Goal: Task Accomplishment & Management: Manage account settings

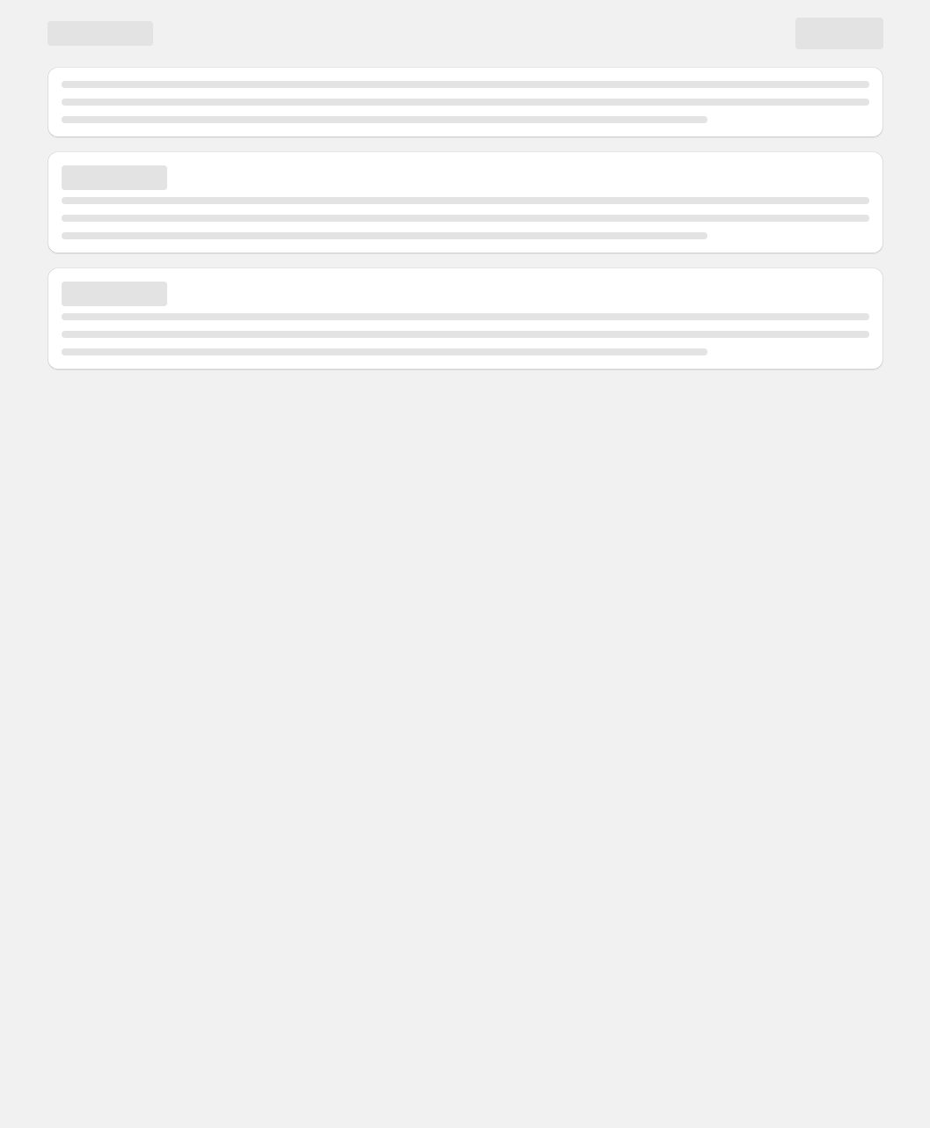
click at [291, 477] on body "Home Experiments Analytics Preferences" at bounding box center [465, 564] width 930 height 1128
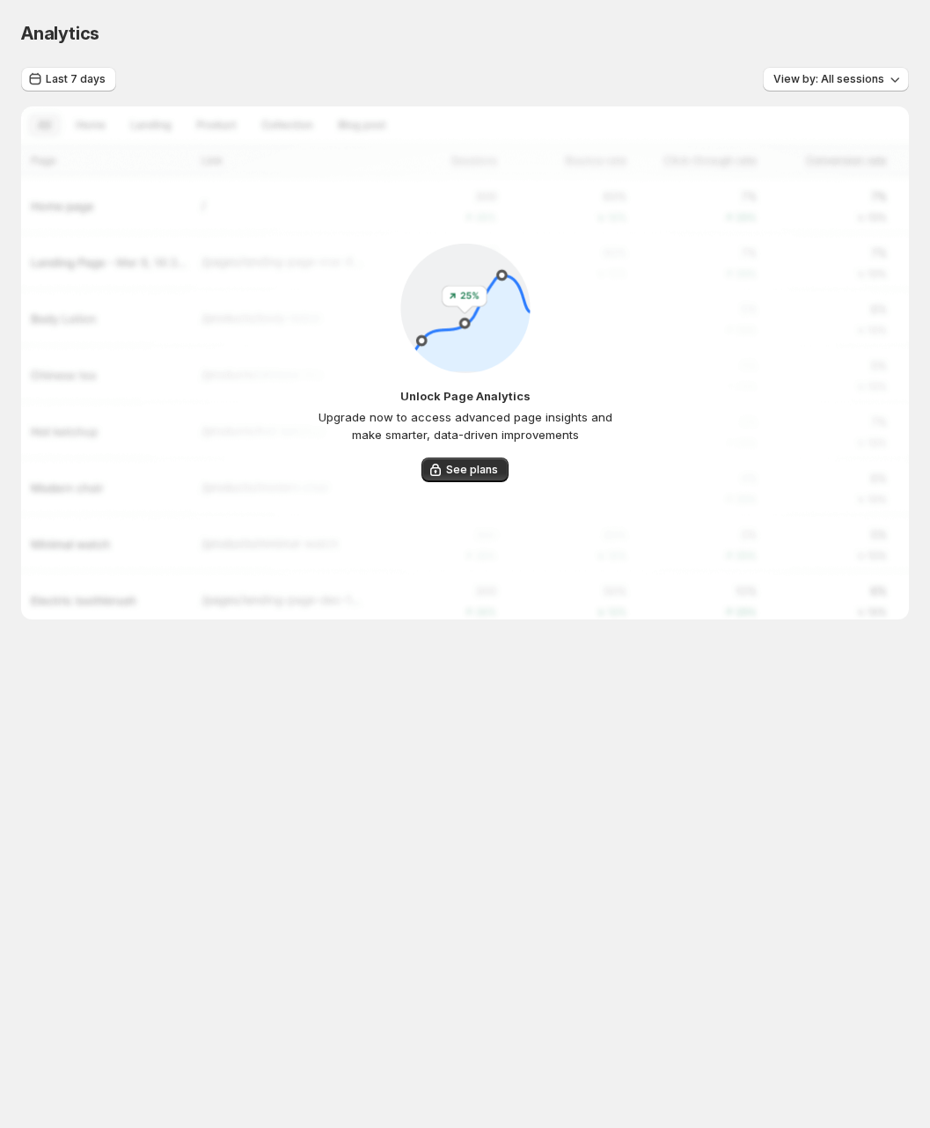
click at [422, 412] on p "Upgrade now to access advanced page insights and make smarter, data-driven impr…" at bounding box center [464, 425] width 321 height 35
click at [554, 423] on p "Upgrade now to access advanced page insights and make smarter, data-driven impr…" at bounding box center [464, 425] width 321 height 35
click at [457, 469] on span "See plans" at bounding box center [472, 470] width 52 height 14
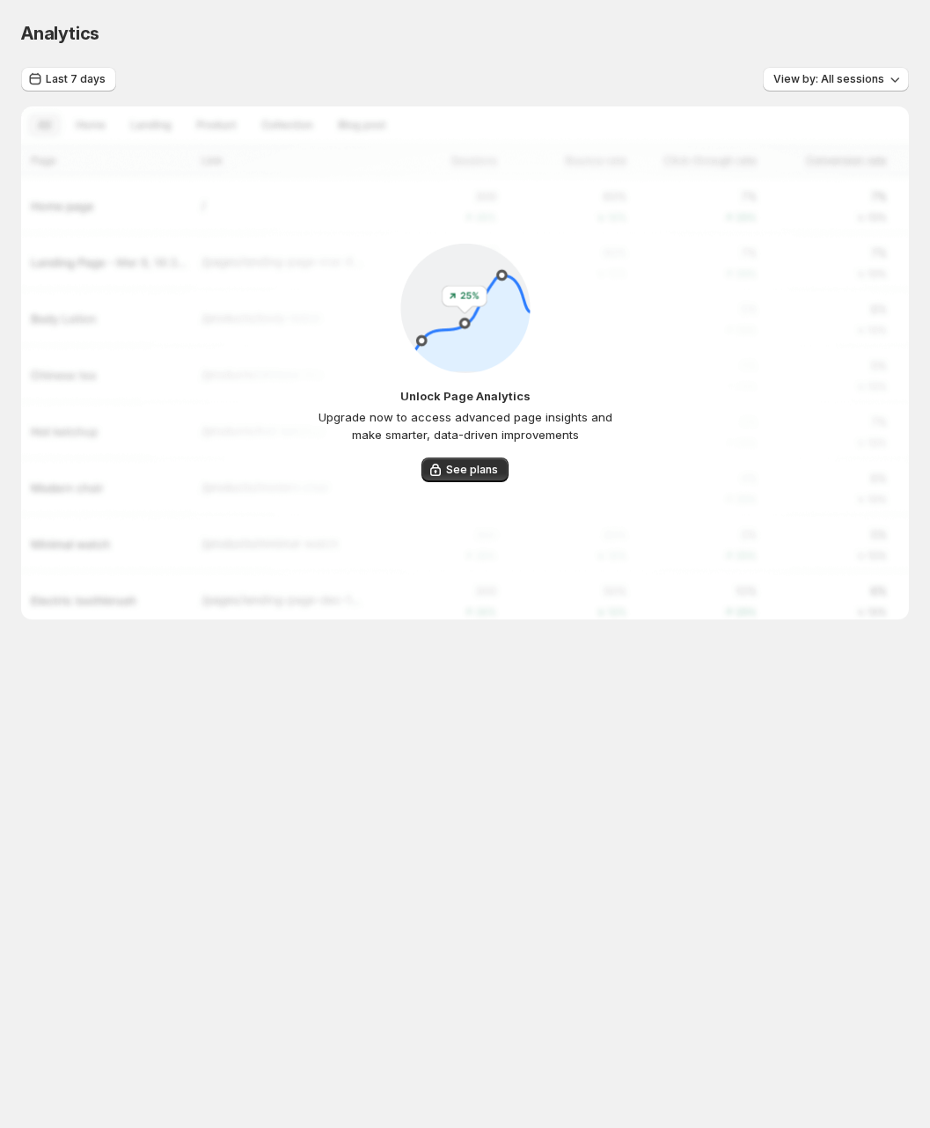
click at [324, 348] on div "Unlock Page Analytics Upgrade now to access advanced page insights and make sma…" at bounding box center [464, 362] width 321 height 239
click at [232, 347] on div "Unlock Page Analytics Upgrade now to access advanced page insights and make sma…" at bounding box center [465, 362] width 888 height 513
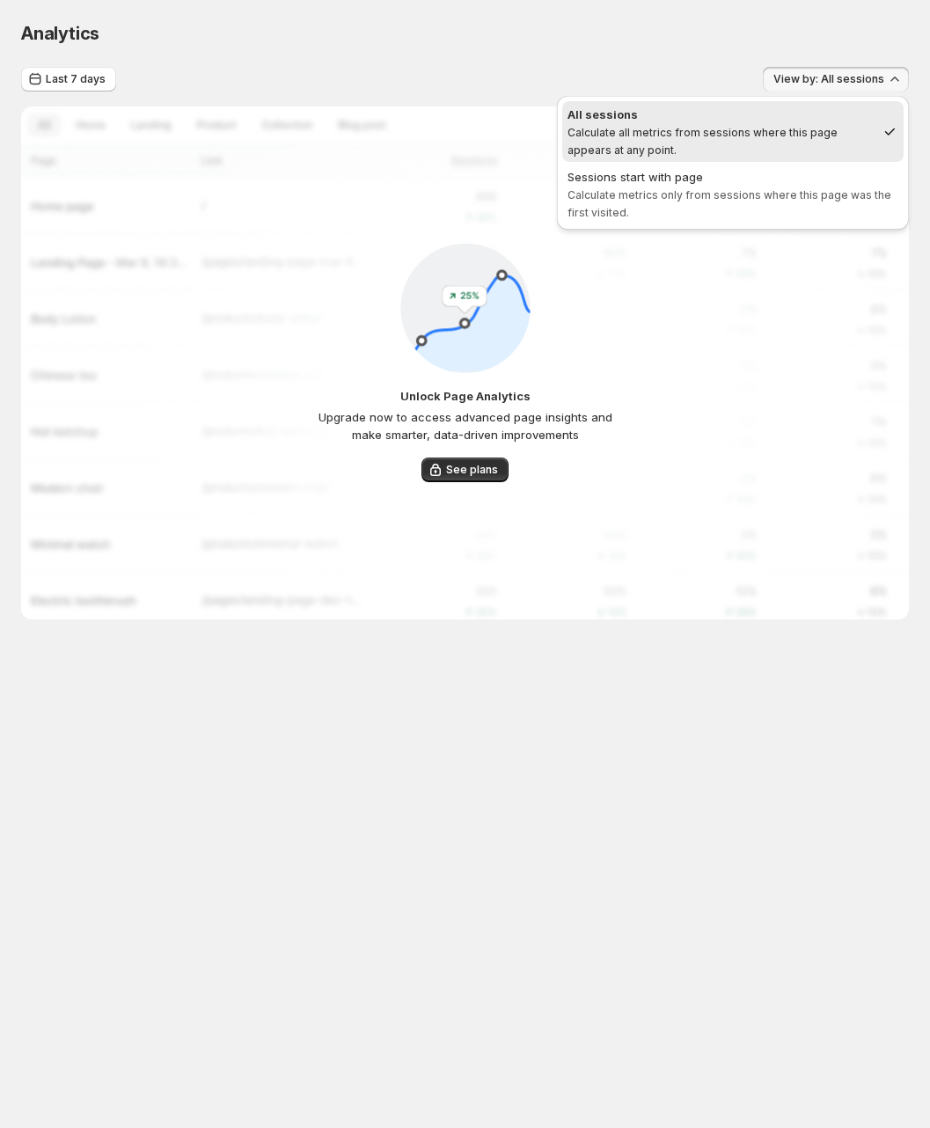
click at [453, 42] on div "Analytics" at bounding box center [465, 33] width 888 height 25
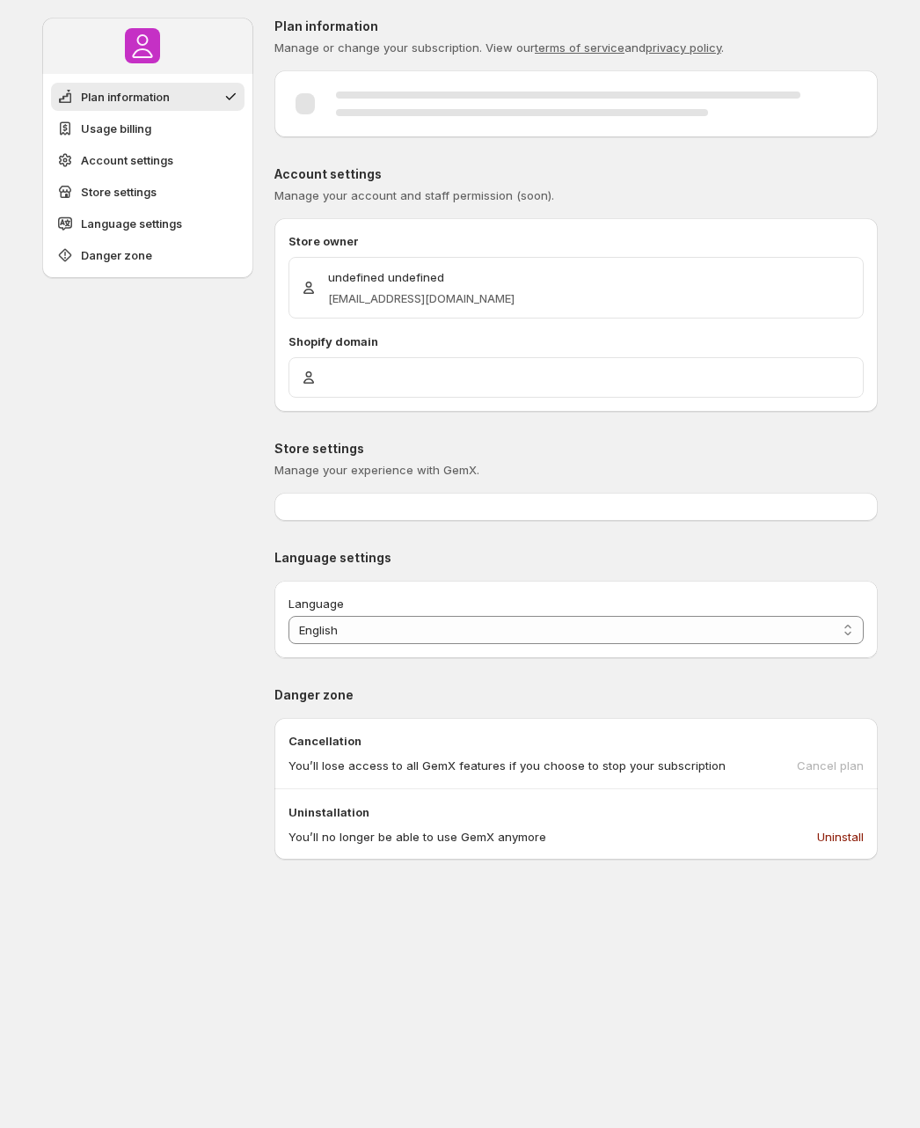
click at [293, 445] on p "Store settings" at bounding box center [577, 449] width 604 height 18
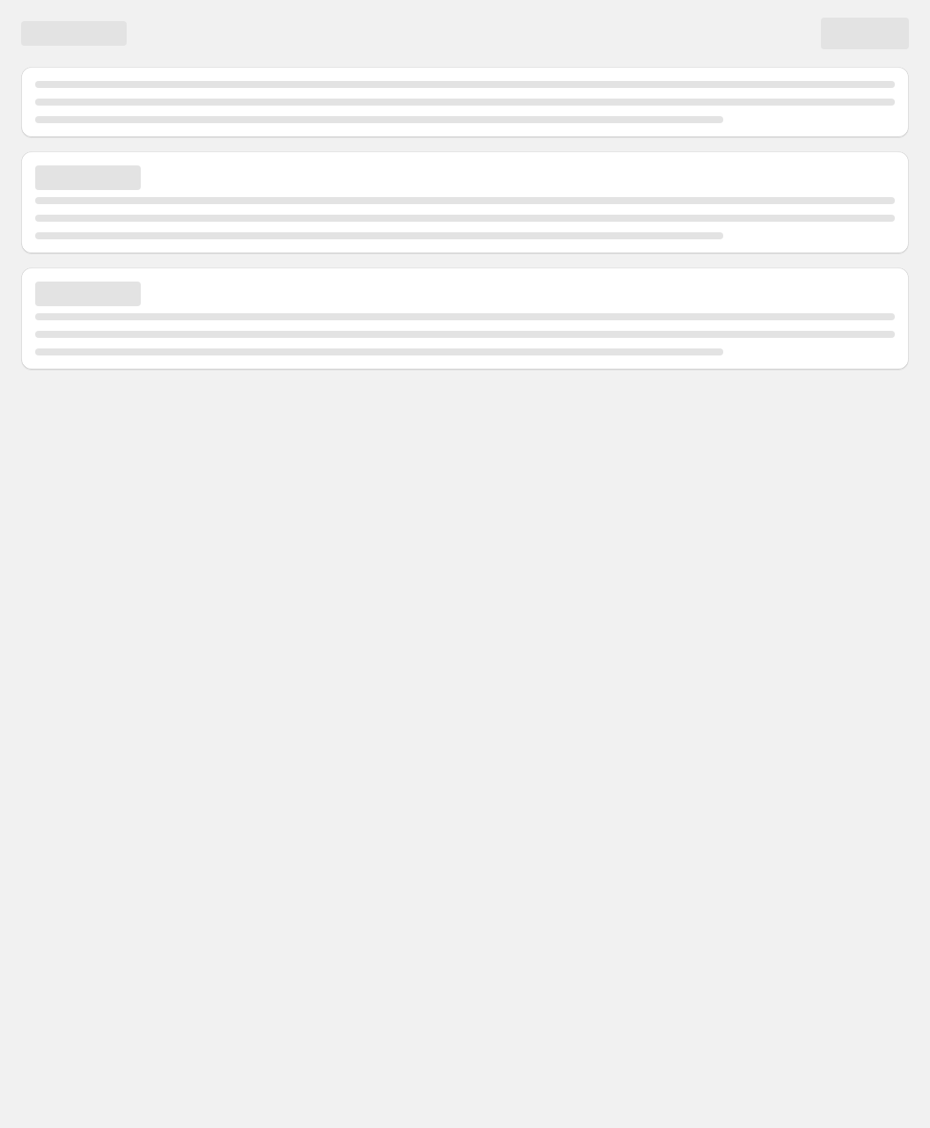
click at [293, 445] on body "Home Experiments Analytics Preferences Dev mode" at bounding box center [465, 564] width 930 height 1128
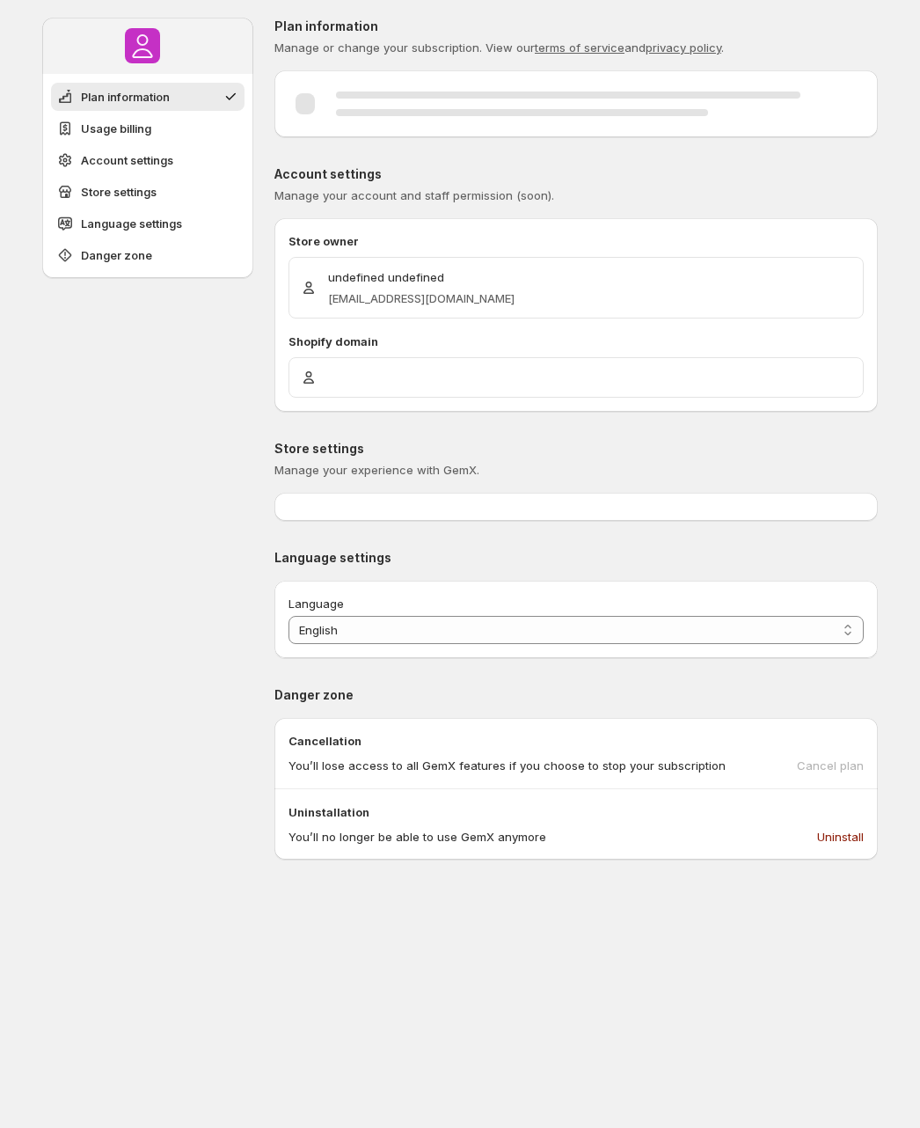
click at [402, 269] on p "undefined undefined" at bounding box center [421, 277] width 187 height 18
copy p "undefined undefined"
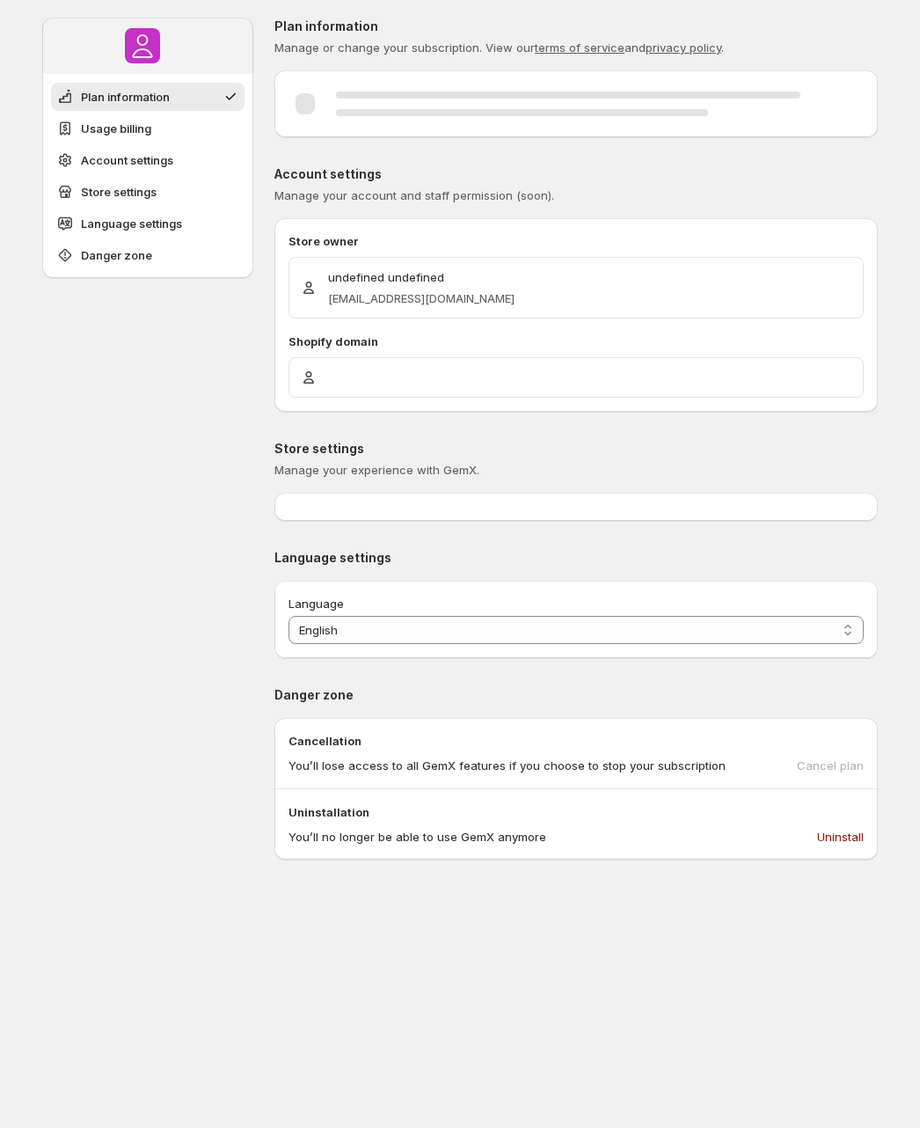
click at [324, 448] on p "Store settings" at bounding box center [577, 449] width 604 height 18
copy p "Store settings"
click at [222, 442] on div "Plan information Usage billing Account settings Store settings Language setting…" at bounding box center [147, 869] width 211 height 1702
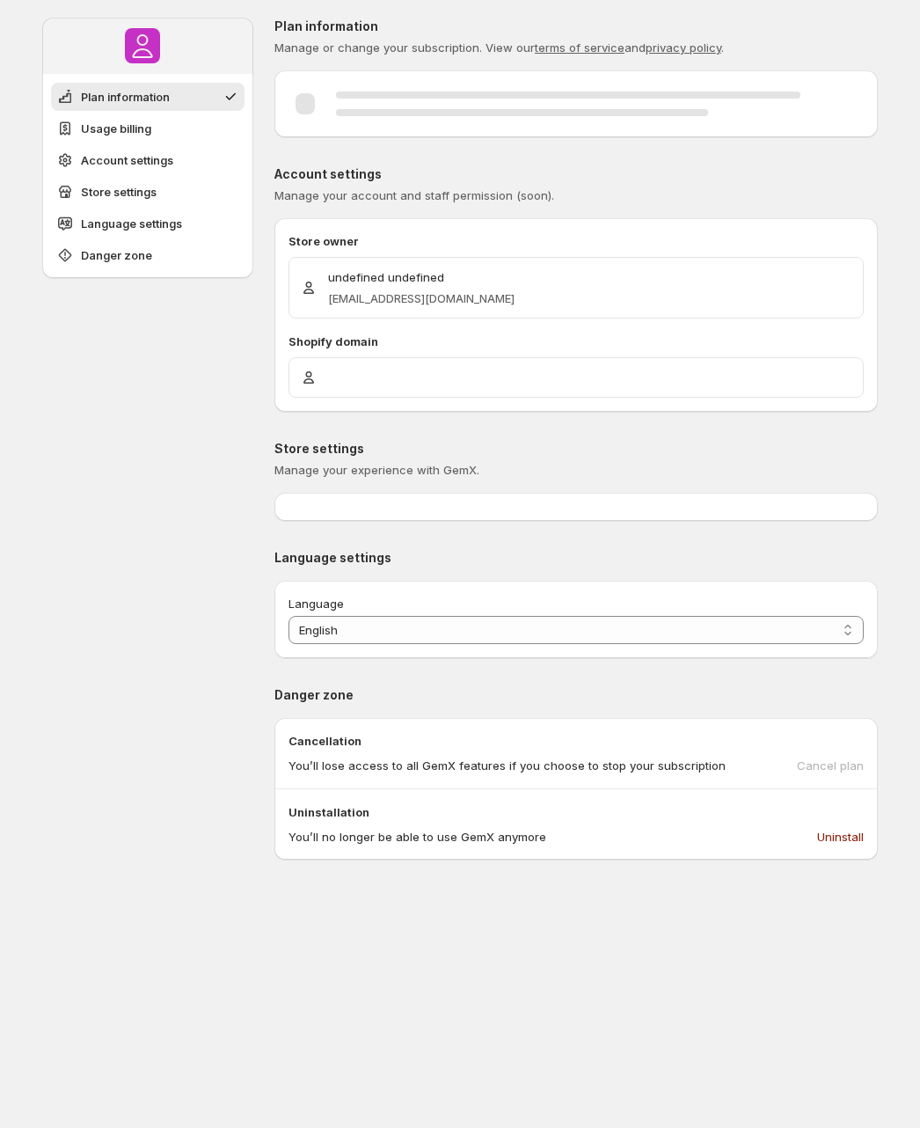
click at [231, 442] on div "Plan information Usage billing Account settings Store settings Language setting…" at bounding box center [147, 869] width 211 height 1702
